Goal: Task Accomplishment & Management: Manage account settings

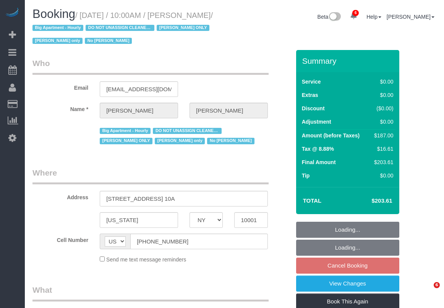
select select "NY"
select select "number:89"
select select "number:73"
select select "number:15"
select select "number:5"
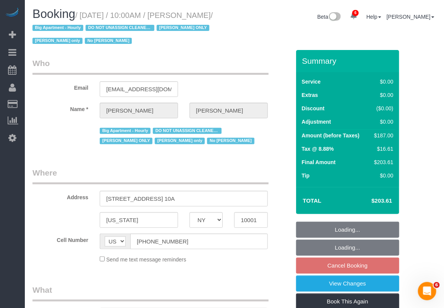
select select "object:13403"
select select "string:stripe-pm_1RRmor4VGloSiKo75q03orw4"
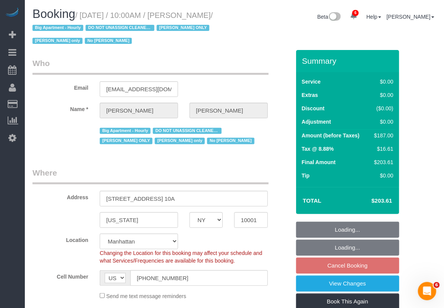
select select "spot196"
select select "2"
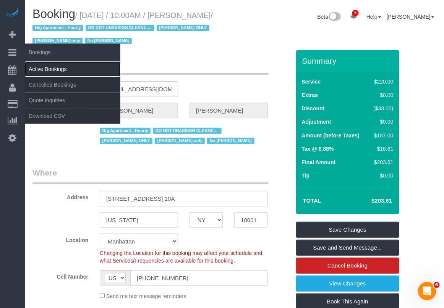
click at [39, 67] on link "Active Bookings" at bounding box center [72, 68] width 95 height 15
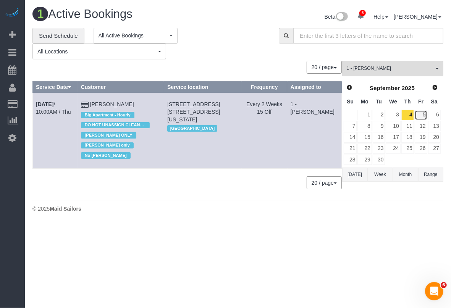
click at [426, 115] on link "5" at bounding box center [421, 115] width 13 height 10
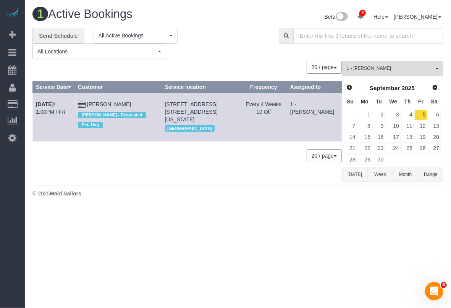
click at [73, 292] on body "6 Beta Your Notifications You have 0 alerts × You have 3 to charge for [DATE] ×…" at bounding box center [225, 154] width 451 height 308
click at [65, 102] on link "[DATE] 1:00PM / Fri" at bounding box center [50, 108] width 29 height 14
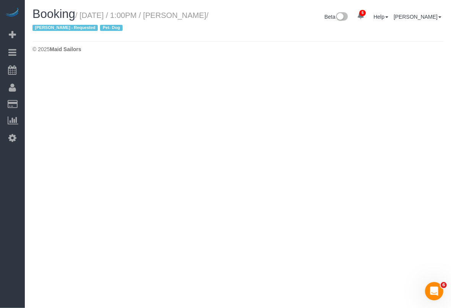
select select "NY"
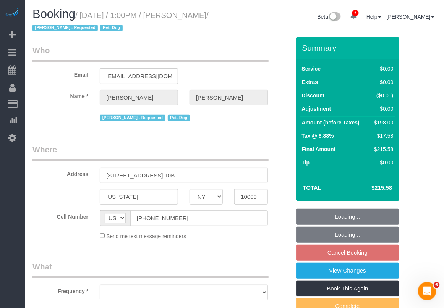
select select "object:15043"
select select "number:57"
select select "number:74"
select select "number:13"
select select "number:5"
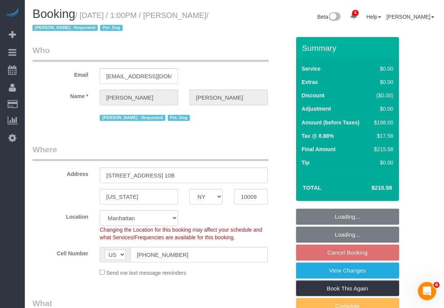
select select "object:15590"
select select "string:stripe-pm_1R6C1Q4VGloSiKo7cZxjNZvF"
select select "spot255"
select select "2"
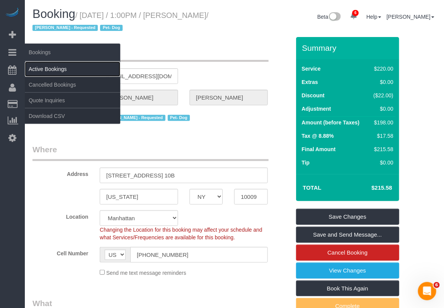
click at [37, 68] on link "Active Bookings" at bounding box center [72, 68] width 95 height 15
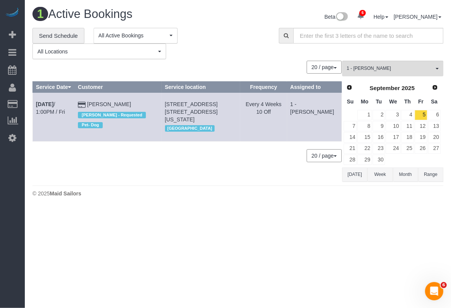
click at [79, 291] on body "6 Beta Your Notifications You have 0 alerts × You have 3 to charge for [DATE] ×…" at bounding box center [225, 154] width 451 height 308
click at [436, 114] on link "6" at bounding box center [434, 115] width 13 height 10
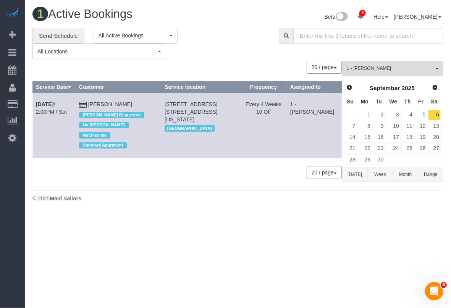
click at [398, 52] on div "**********" at bounding box center [238, 44] width 422 height 32
